Goal: Task Accomplishment & Management: Manage account settings

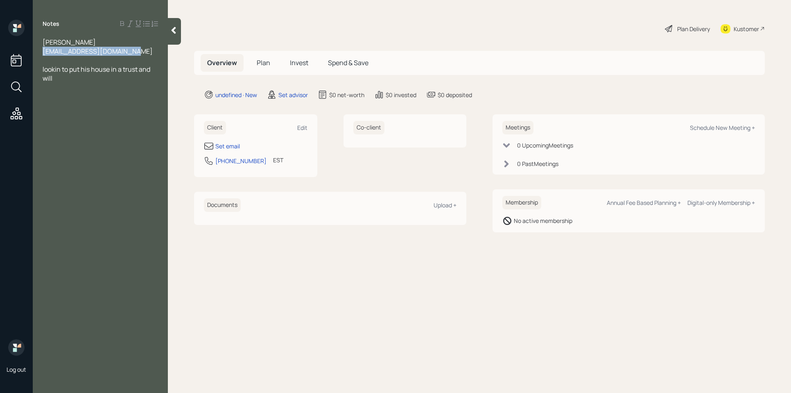
drag, startPoint x: 138, startPoint y: 51, endPoint x: 36, endPoint y: 54, distance: 102.0
click at [36, 54] on div "[PERSON_NAME] [EMAIL_ADDRESS][DOMAIN_NAME] lookin to put his house in a trust a…" at bounding box center [100, 65] width 135 height 54
copy span "[EMAIL_ADDRESS][DOMAIN_NAME]"
click at [235, 145] on div "Set email" at bounding box center [227, 146] width 25 height 9
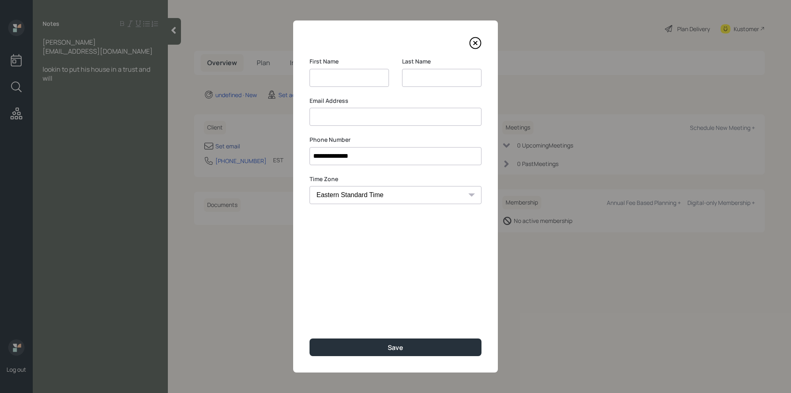
drag, startPoint x: 235, startPoint y: 145, endPoint x: 347, endPoint y: 121, distance: 114.7
click at [347, 121] on input at bounding box center [396, 117] width 172 height 18
paste input "[EMAIL_ADDRESS][DOMAIN_NAME]"
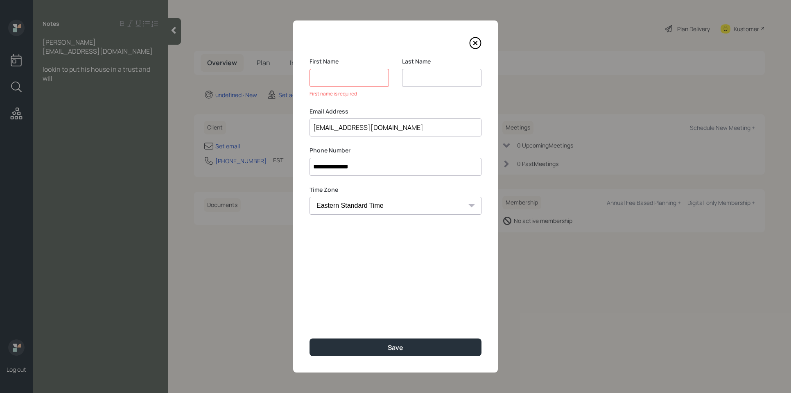
type input "[EMAIL_ADDRESS][DOMAIN_NAME]"
click at [335, 74] on input at bounding box center [349, 78] width 79 height 18
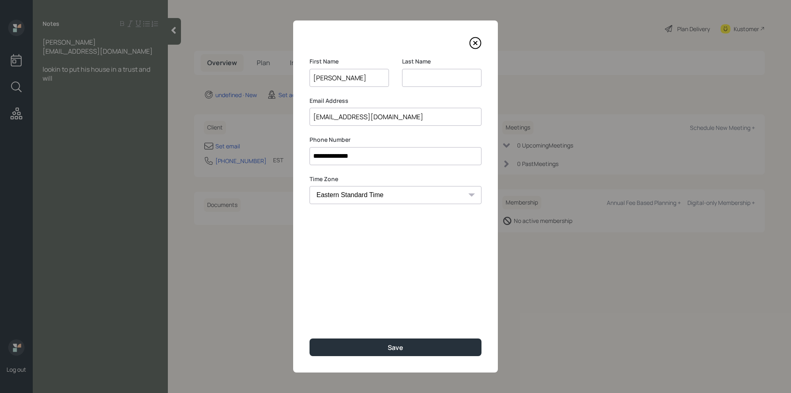
type input "[PERSON_NAME]"
drag, startPoint x: 347, startPoint y: 121, endPoint x: 311, endPoint y: 113, distance: 36.9
click at [311, 113] on input "[EMAIL_ADDRESS][DOMAIN_NAME]" at bounding box center [396, 117] width 172 height 18
drag, startPoint x: 344, startPoint y: 118, endPoint x: 313, endPoint y: 115, distance: 31.3
click at [313, 115] on input "[EMAIL_ADDRESS][DOMAIN_NAME]" at bounding box center [396, 117] width 172 height 18
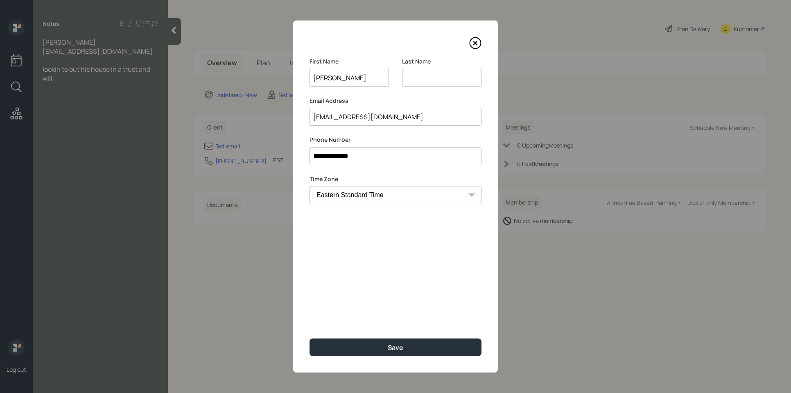
click at [435, 78] on input at bounding box center [441, 78] width 79 height 18
paste input "pericharla"
type input "pericharla"
click at [400, 346] on div "Save" at bounding box center [396, 347] width 16 height 9
